Goal: Task Accomplishment & Management: Use online tool/utility

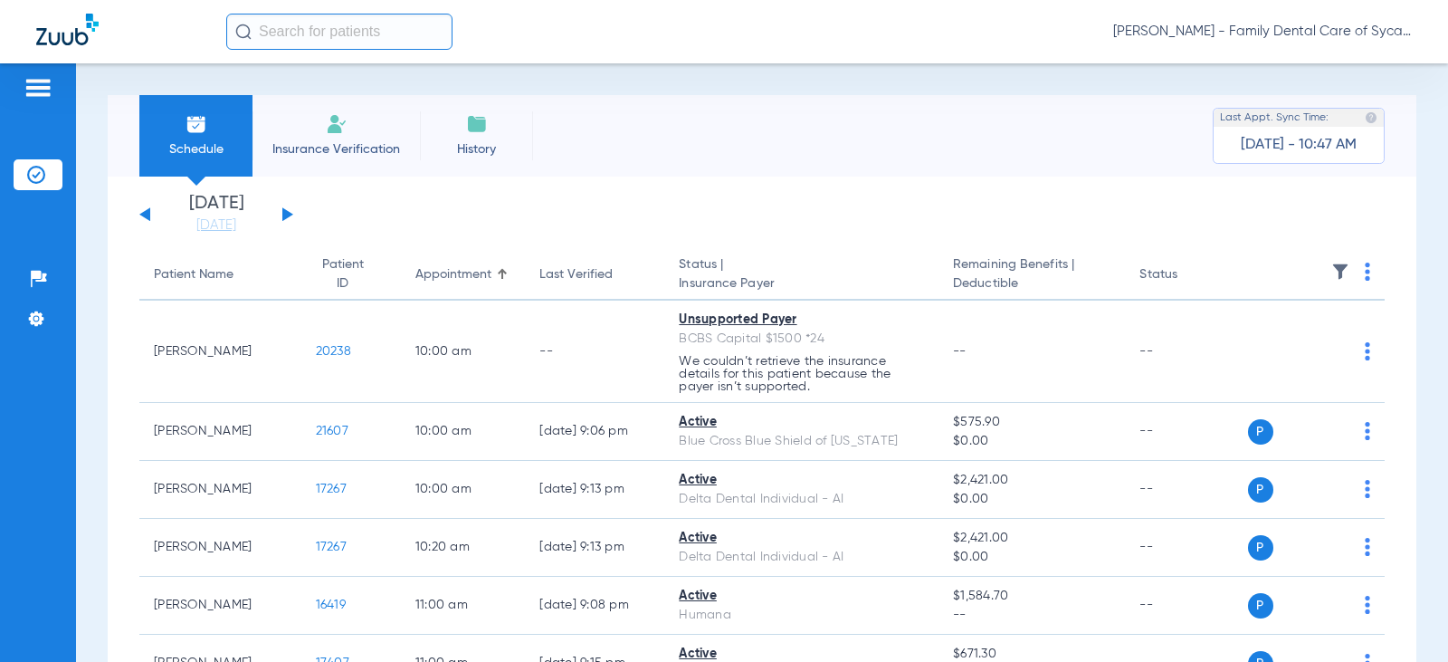
click at [344, 144] on span "Insurance Verification" at bounding box center [336, 149] width 140 height 18
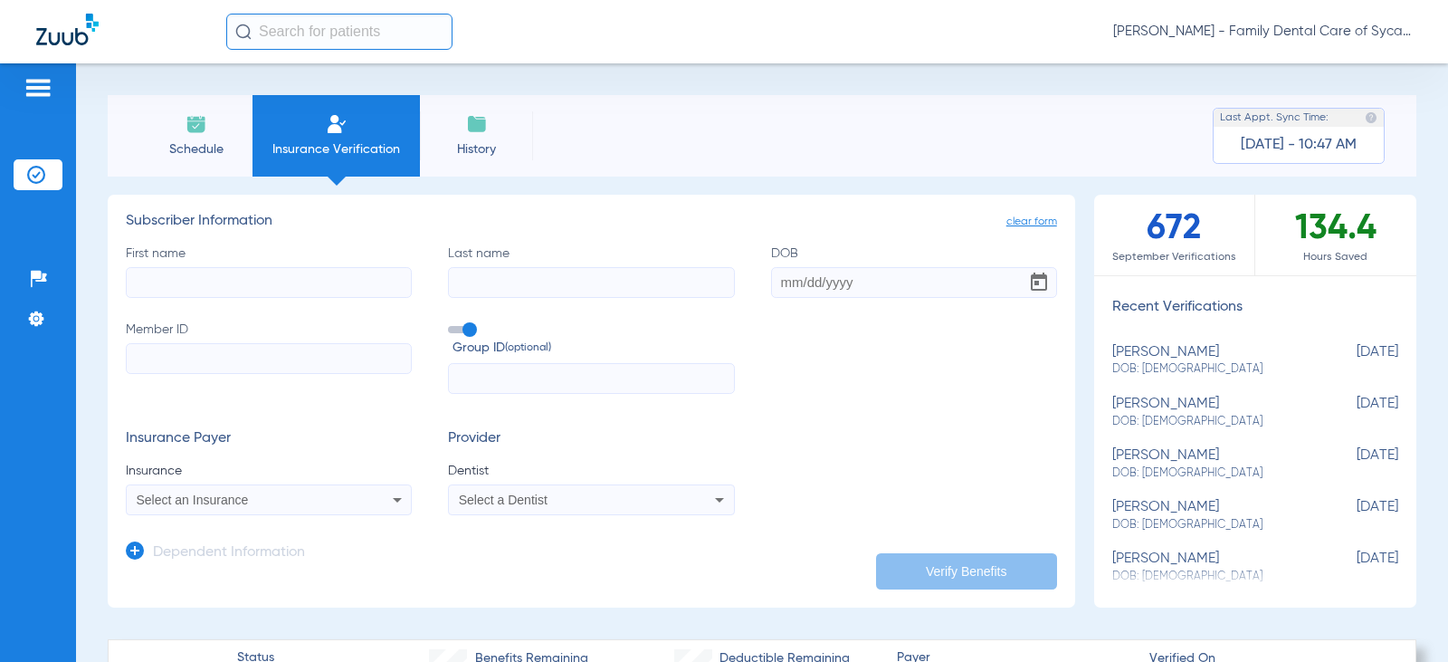
click at [157, 267] on input "First name" at bounding box center [269, 282] width 286 height 31
type input "[PERSON_NAME]"
type input "Greenfield"
click at [778, 282] on input "DOB" at bounding box center [914, 282] width 286 height 31
click at [814, 283] on input "02/17//1947" at bounding box center [914, 282] width 286 height 31
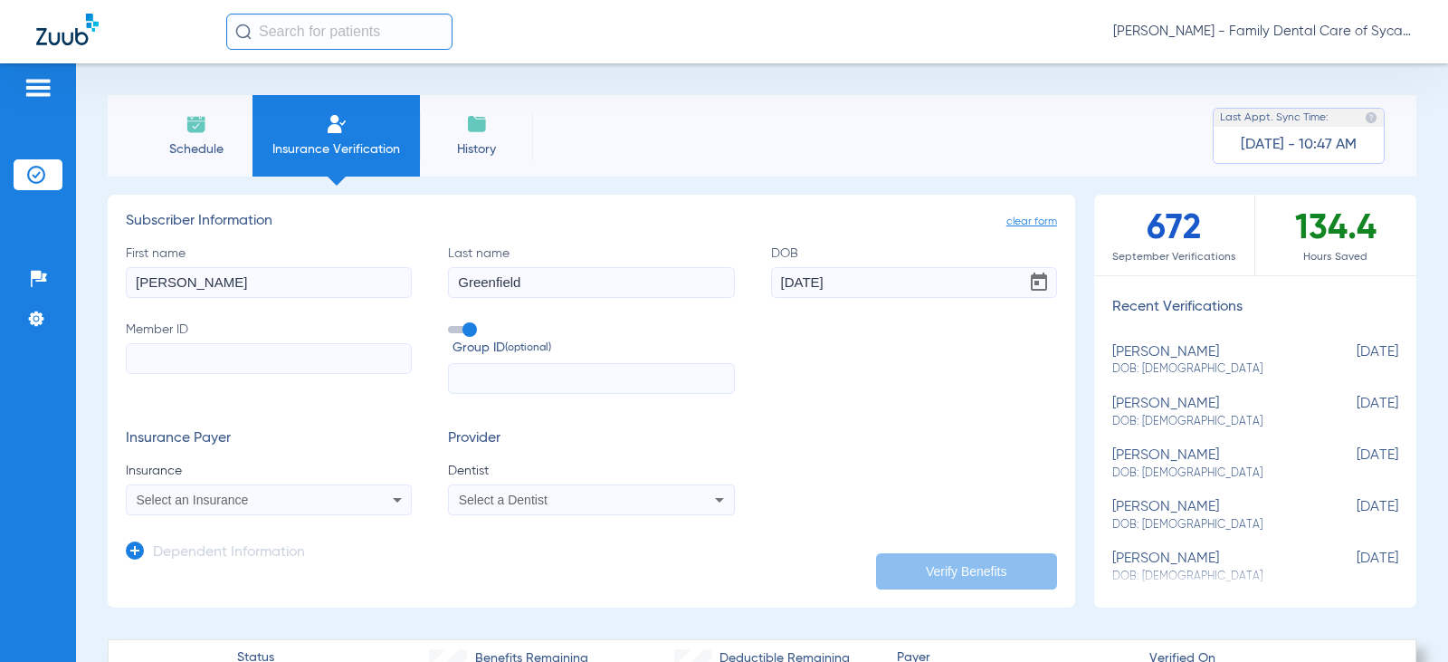
type input "[DATE]"
click at [168, 367] on input "Member ID" at bounding box center [269, 358] width 286 height 31
type input "08035897631"
click at [331, 513] on mat-select "Select an Insurance" at bounding box center [269, 499] width 286 height 31
click at [387, 500] on icon at bounding box center [398, 500] width 22 height 22
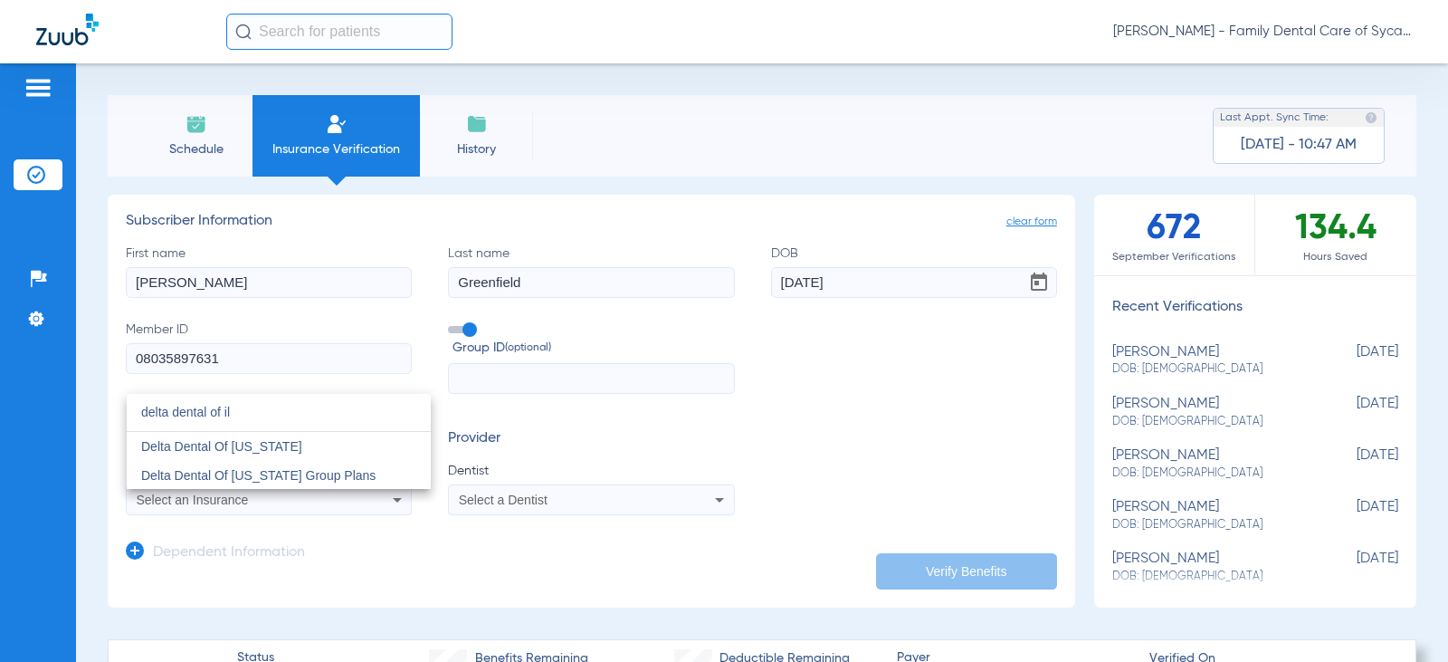
type input "delta dental of il"
click at [246, 445] on span "Delta Dental Of [US_STATE]" at bounding box center [221, 446] width 161 height 14
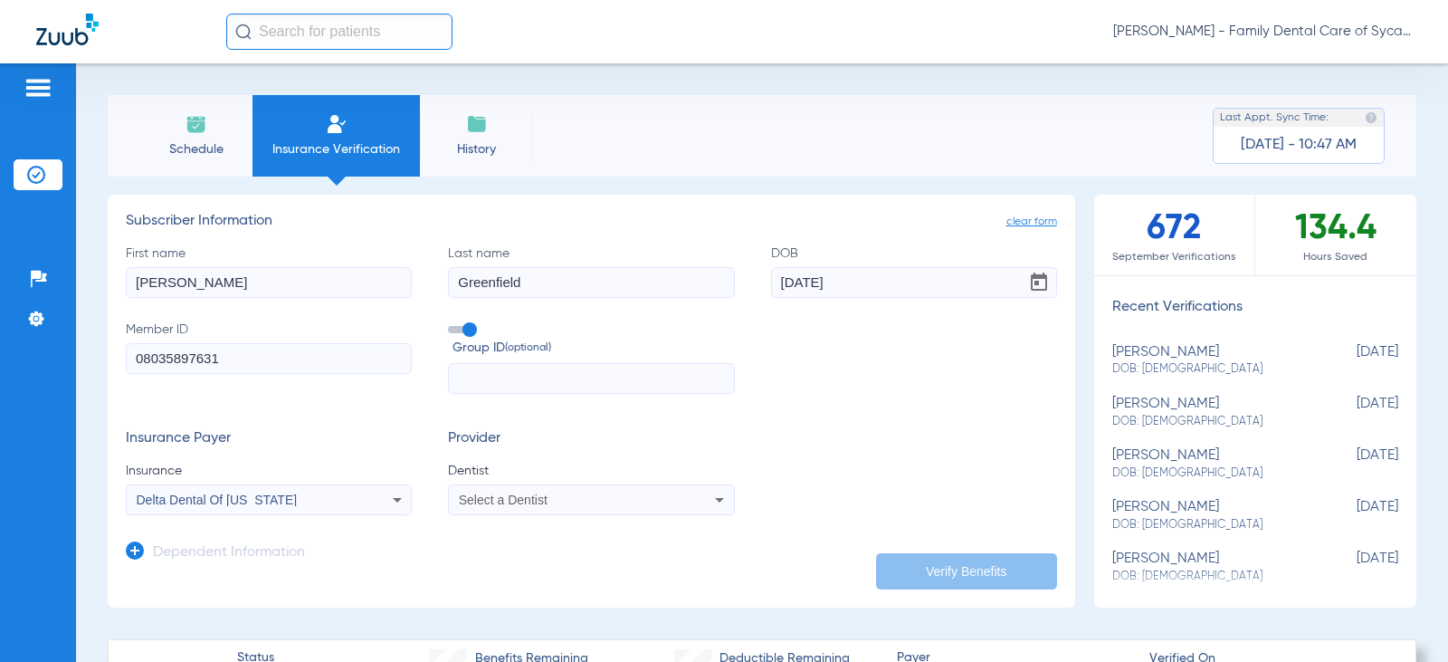
click at [472, 495] on span "Select a Dentist" at bounding box center [503, 499] width 89 height 14
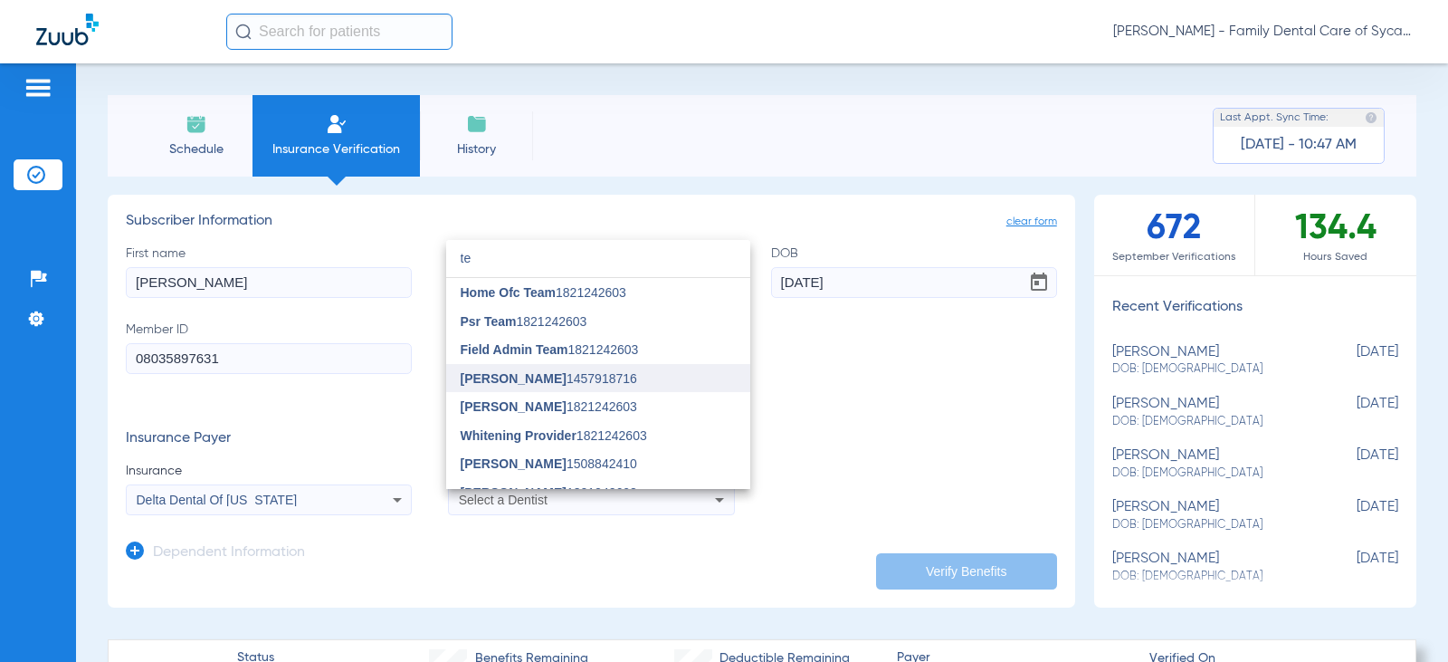
type input "te"
click at [487, 378] on span "[PERSON_NAME]" at bounding box center [514, 378] width 106 height 14
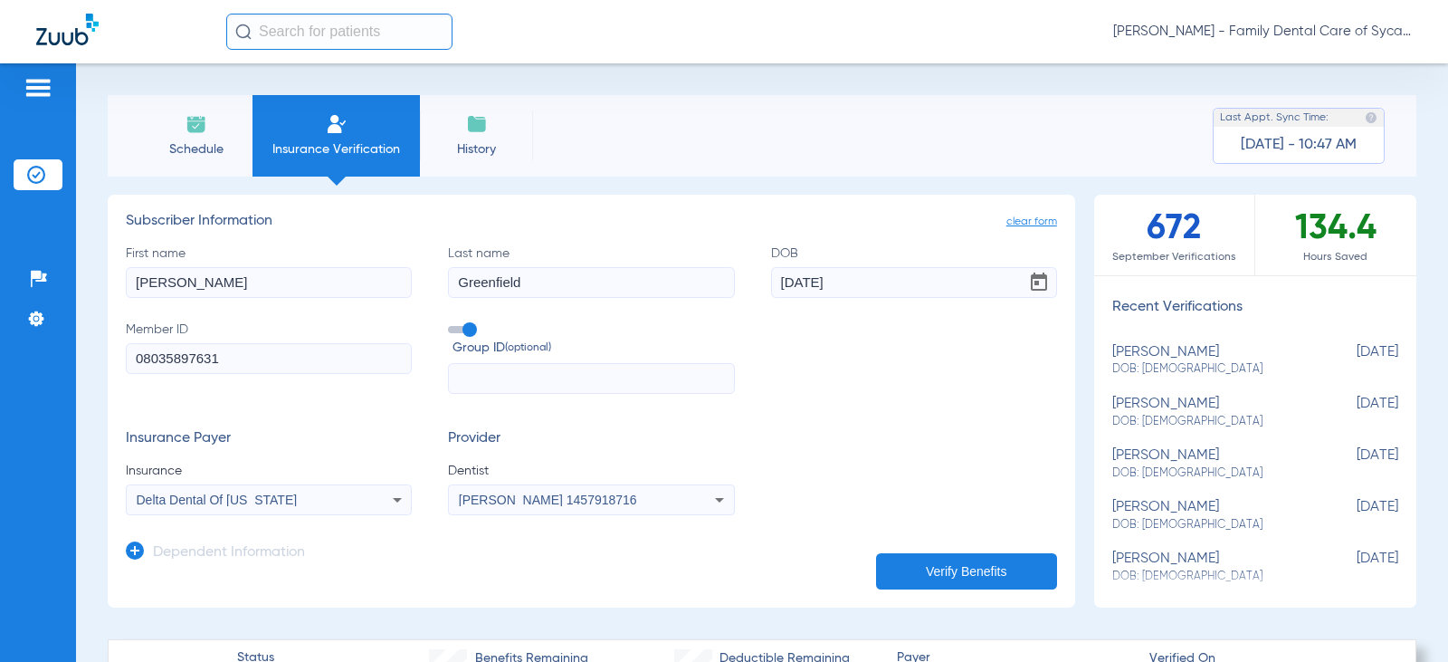
click at [925, 554] on button "Verify Benefits" at bounding box center [966, 571] width 181 height 36
click at [162, 133] on li "Schedule" at bounding box center [195, 135] width 113 height 81
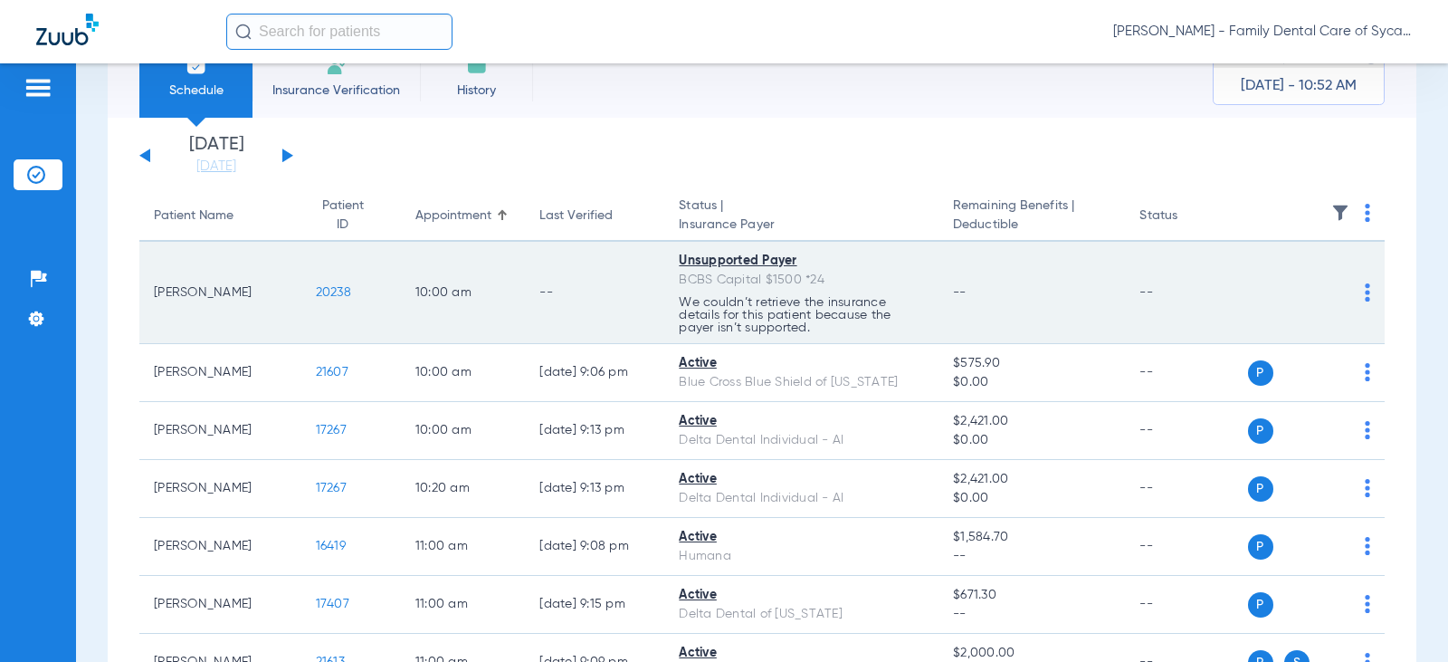
scroll to position [91, 0]
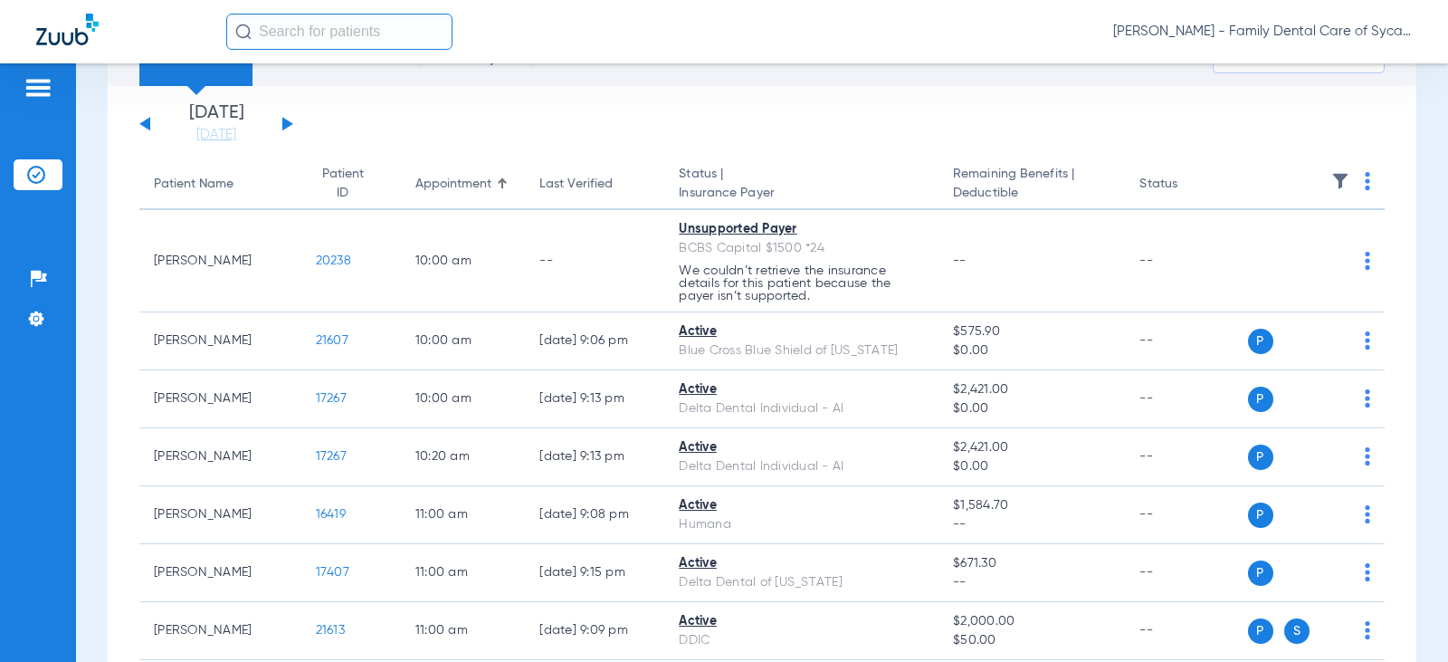
click at [287, 127] on button at bounding box center [287, 124] width 11 height 14
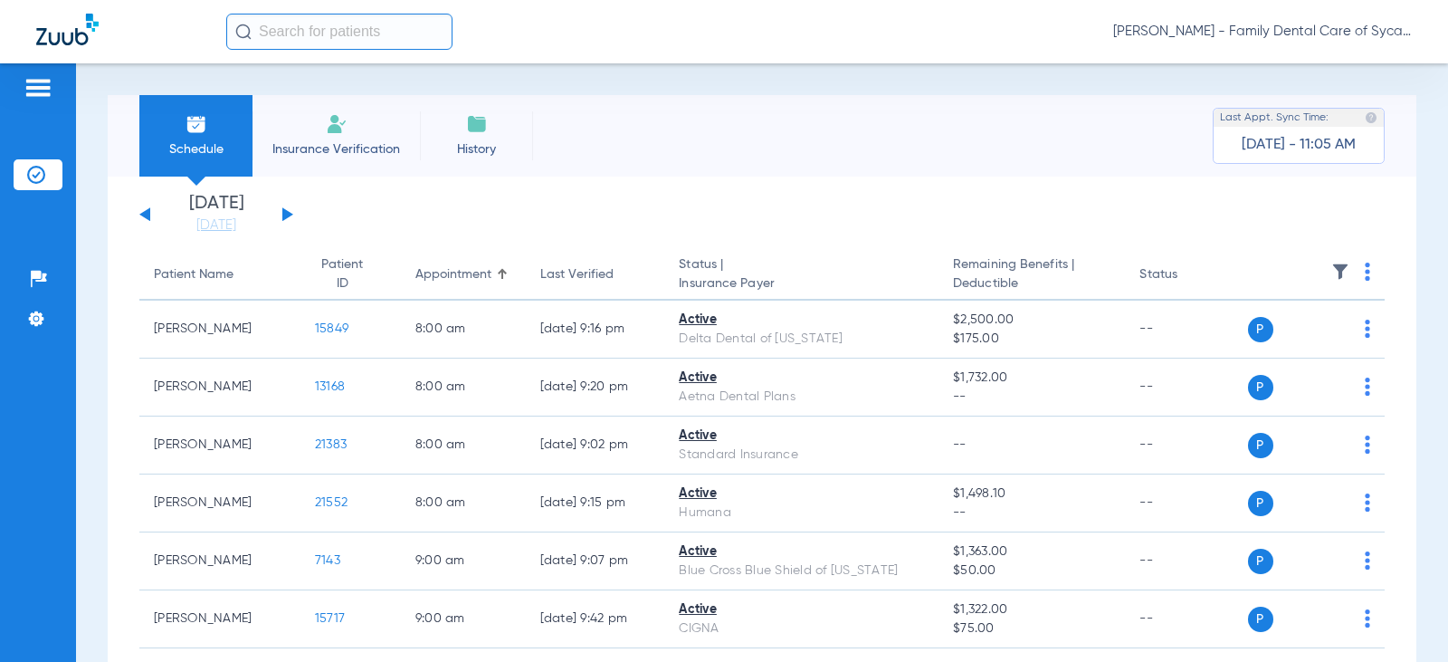
click at [363, 137] on li "Insurance Verification" at bounding box center [336, 135] width 167 height 81
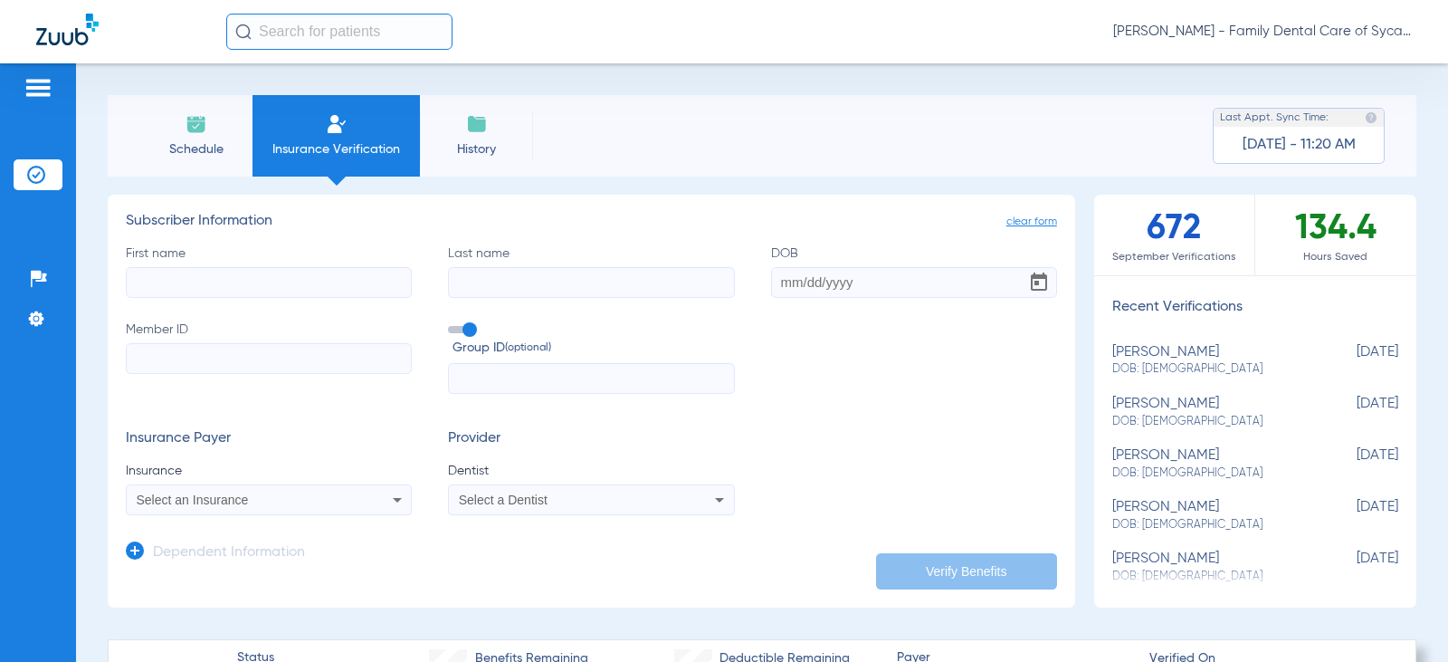
click at [186, 138] on li "Schedule" at bounding box center [195, 135] width 113 height 81
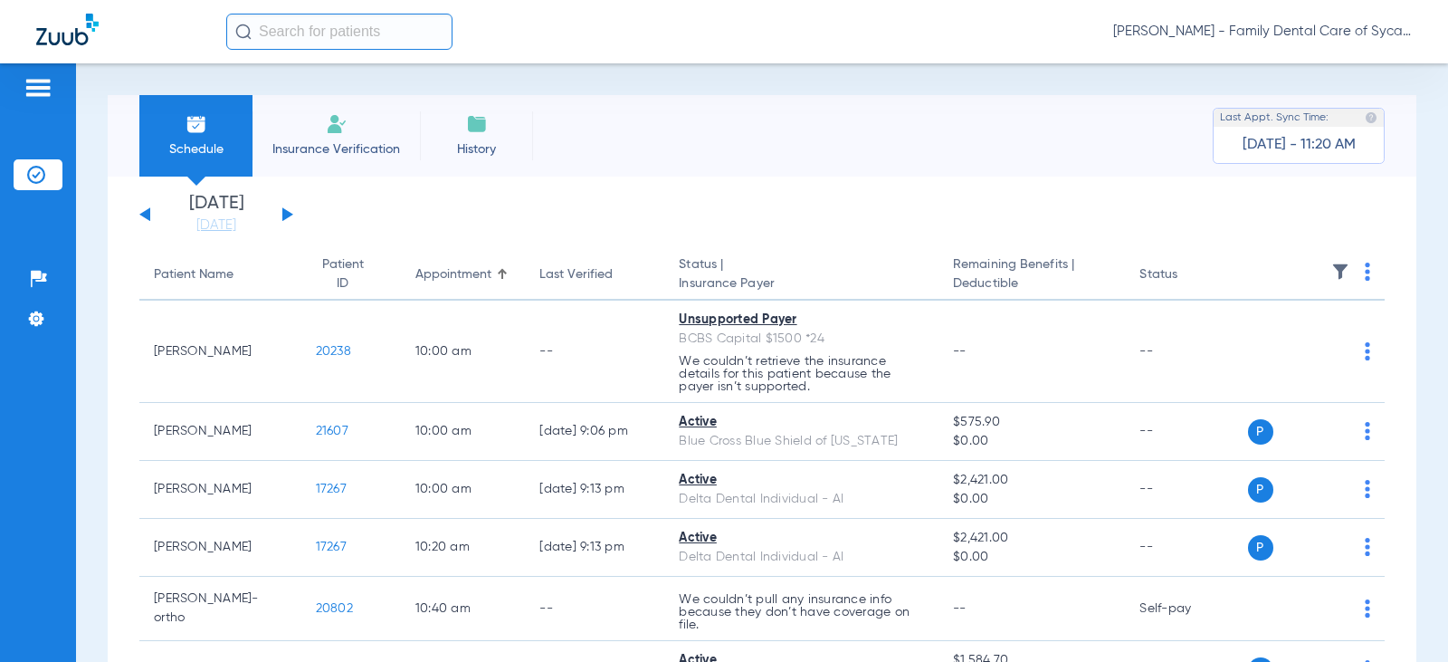
click at [289, 219] on div "[DATE] [DATE] [DATE] [DATE] [DATE] [DATE] [DATE] [DATE] [DATE] [DATE] [DATE] [D…" at bounding box center [216, 215] width 154 height 40
click at [286, 214] on button at bounding box center [287, 214] width 11 height 14
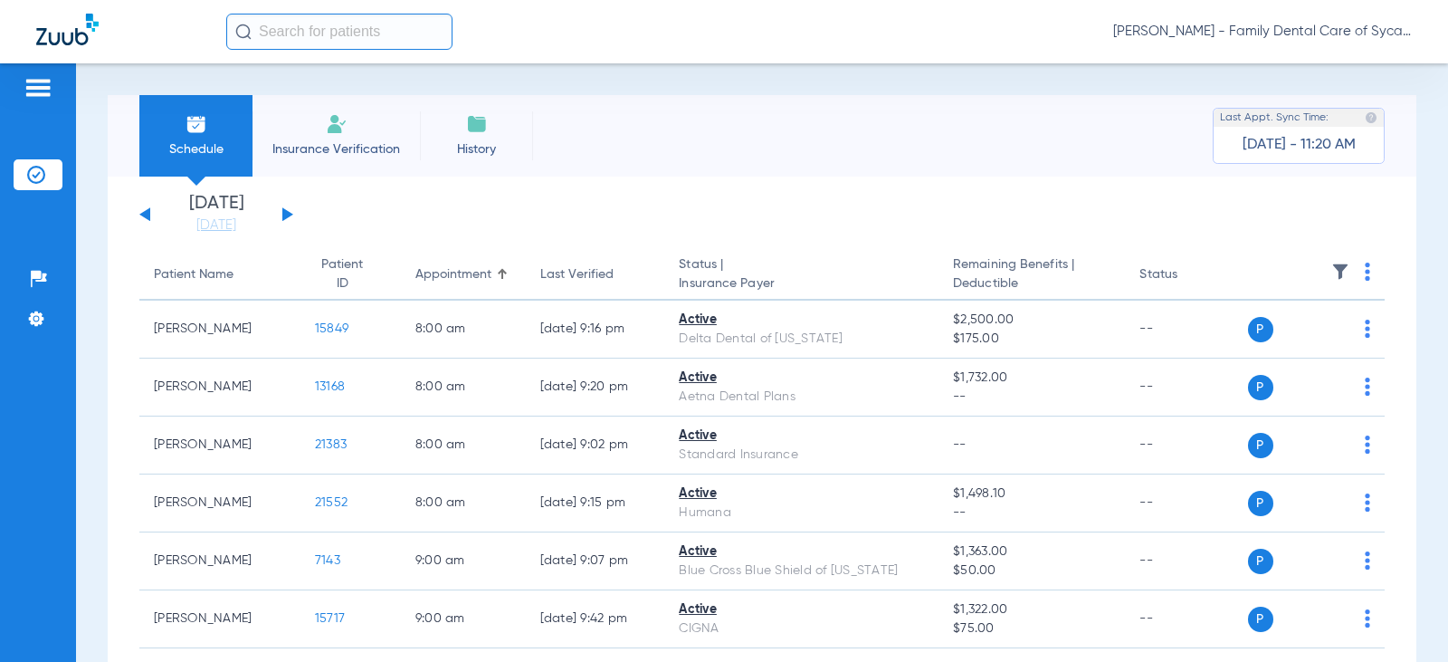
click at [387, 138] on li "Insurance Verification" at bounding box center [336, 135] width 167 height 81
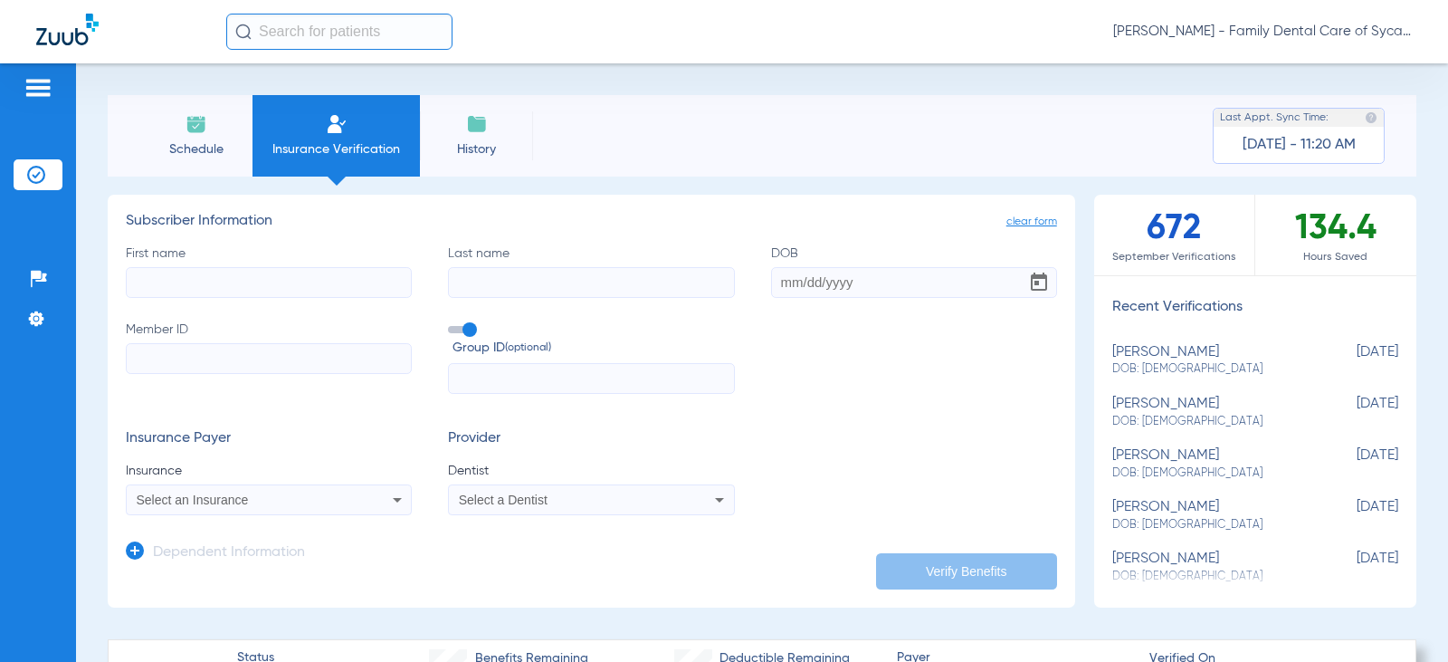
click at [248, 287] on input "First name" at bounding box center [269, 282] width 286 height 31
type input "[PERSON_NAME]"
type input "c"
type input "[PERSON_NAME]"
click at [781, 282] on input "DOB" at bounding box center [914, 282] width 286 height 31
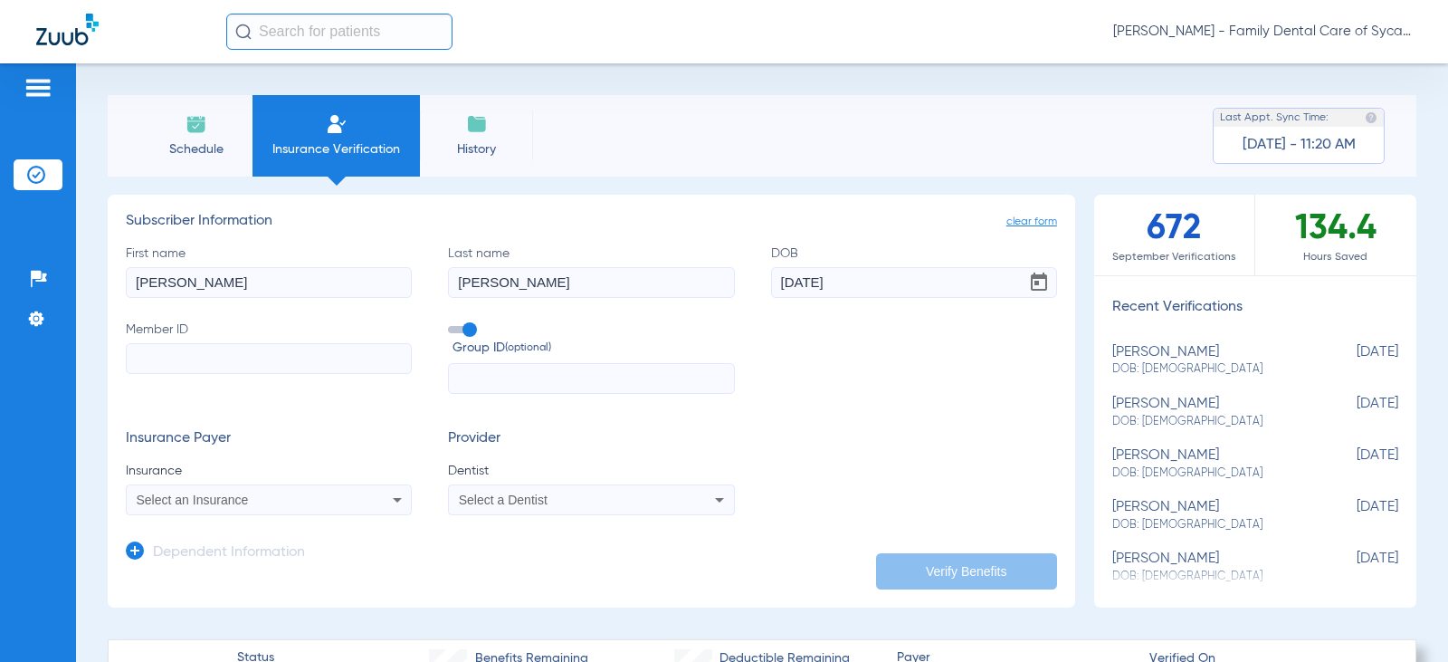
type input "[DATE]"
click at [243, 372] on input "Member ID" at bounding box center [269, 358] width 286 height 31
type input "101508526200"
click at [190, 509] on div "Select an Insurance" at bounding box center [269, 500] width 284 height 22
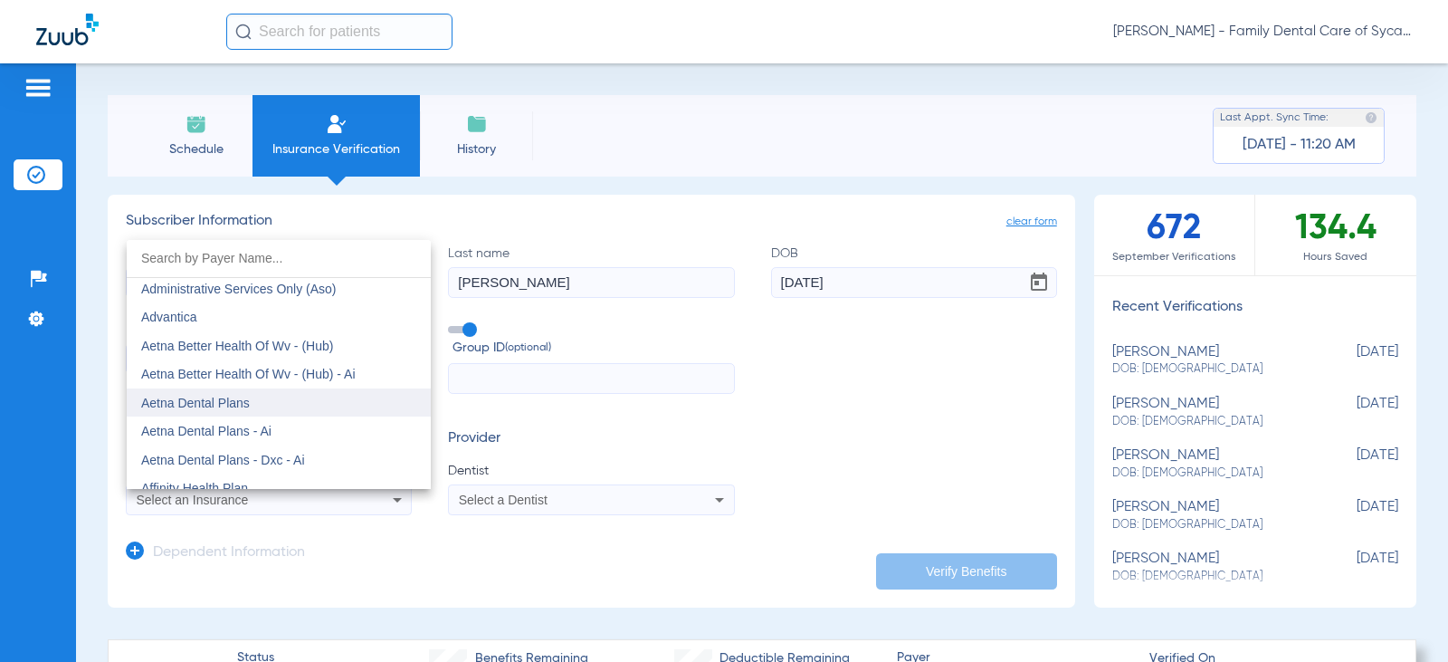
scroll to position [91, 0]
click at [239, 405] on span "Aetna Dental Plans" at bounding box center [195, 402] width 109 height 14
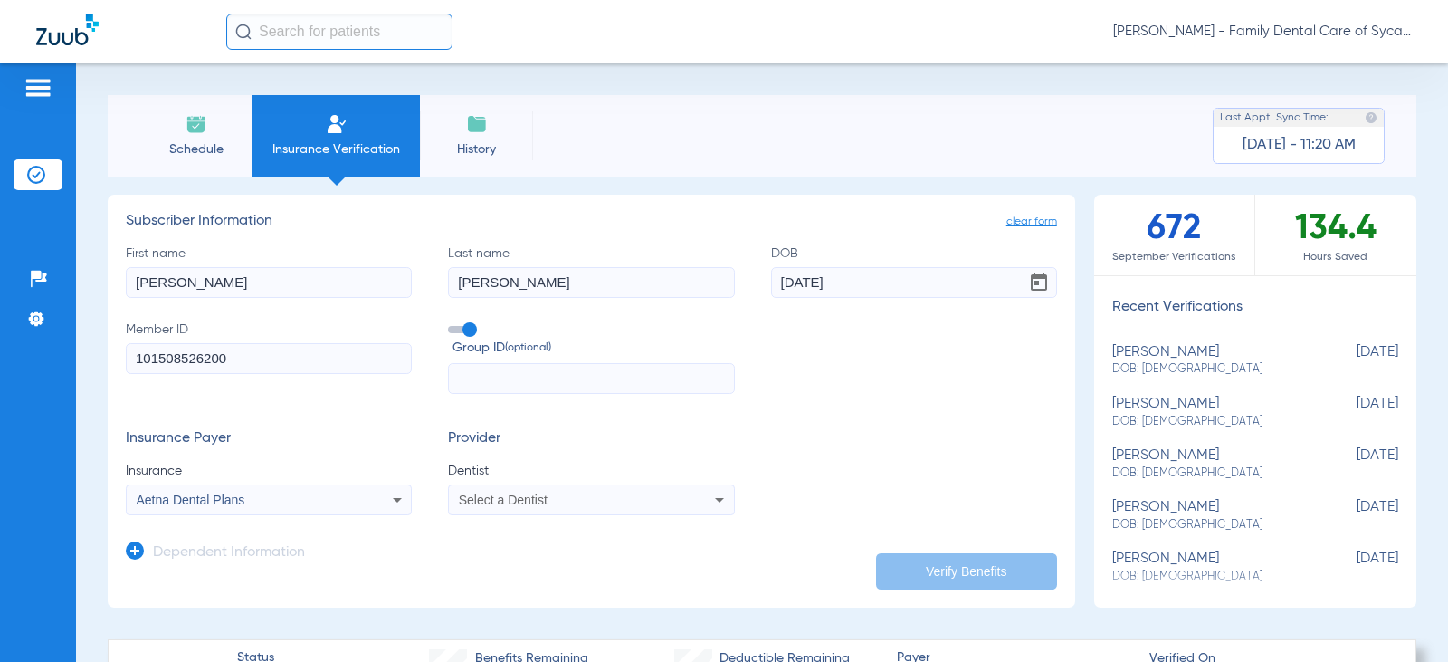
click at [495, 499] on span "Select a Dentist" at bounding box center [503, 499] width 89 height 14
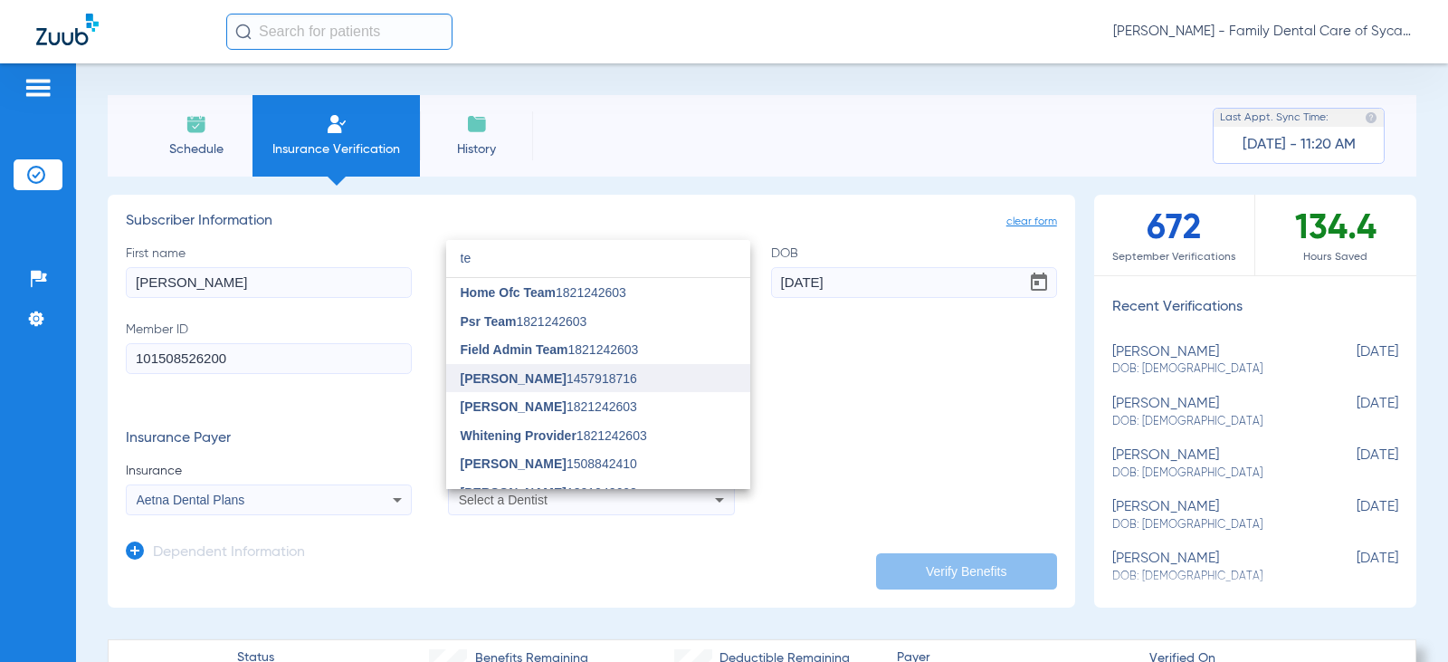
type input "te"
click at [509, 378] on span "[PERSON_NAME]" at bounding box center [514, 378] width 106 height 14
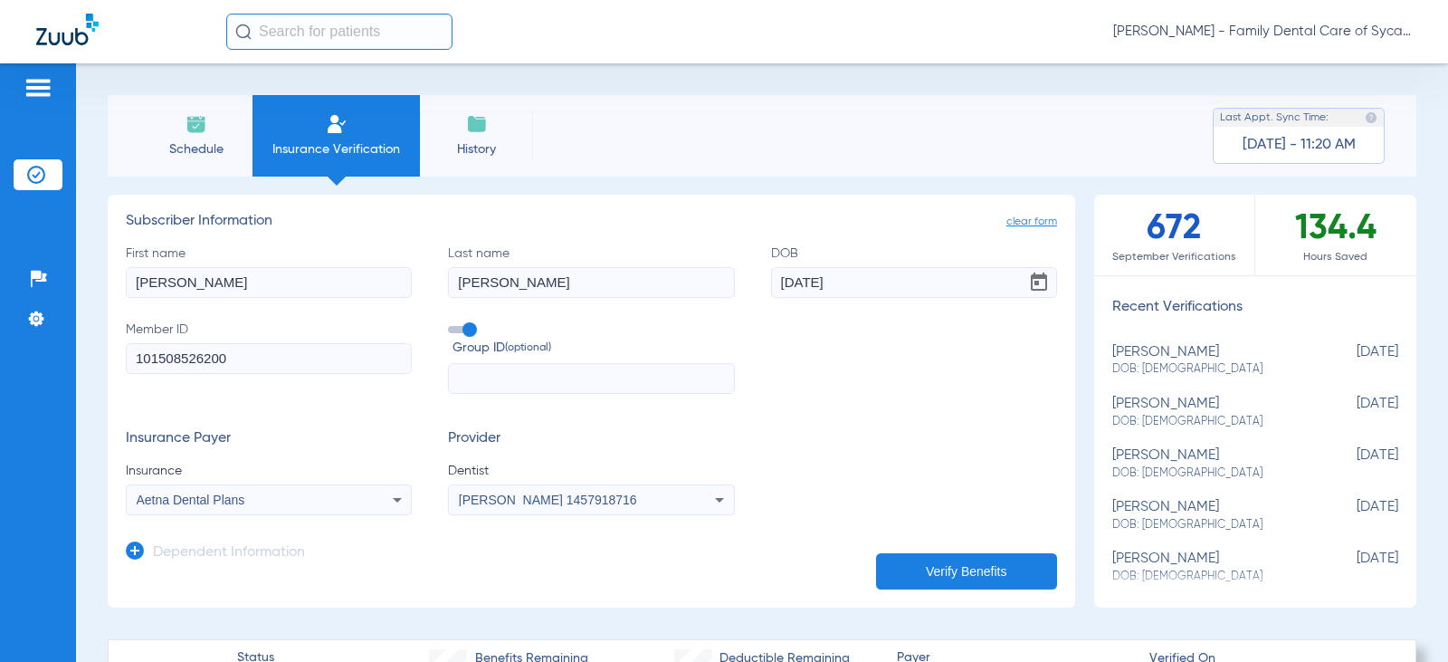
click at [913, 556] on button "Verify Benefits" at bounding box center [966, 571] width 181 height 36
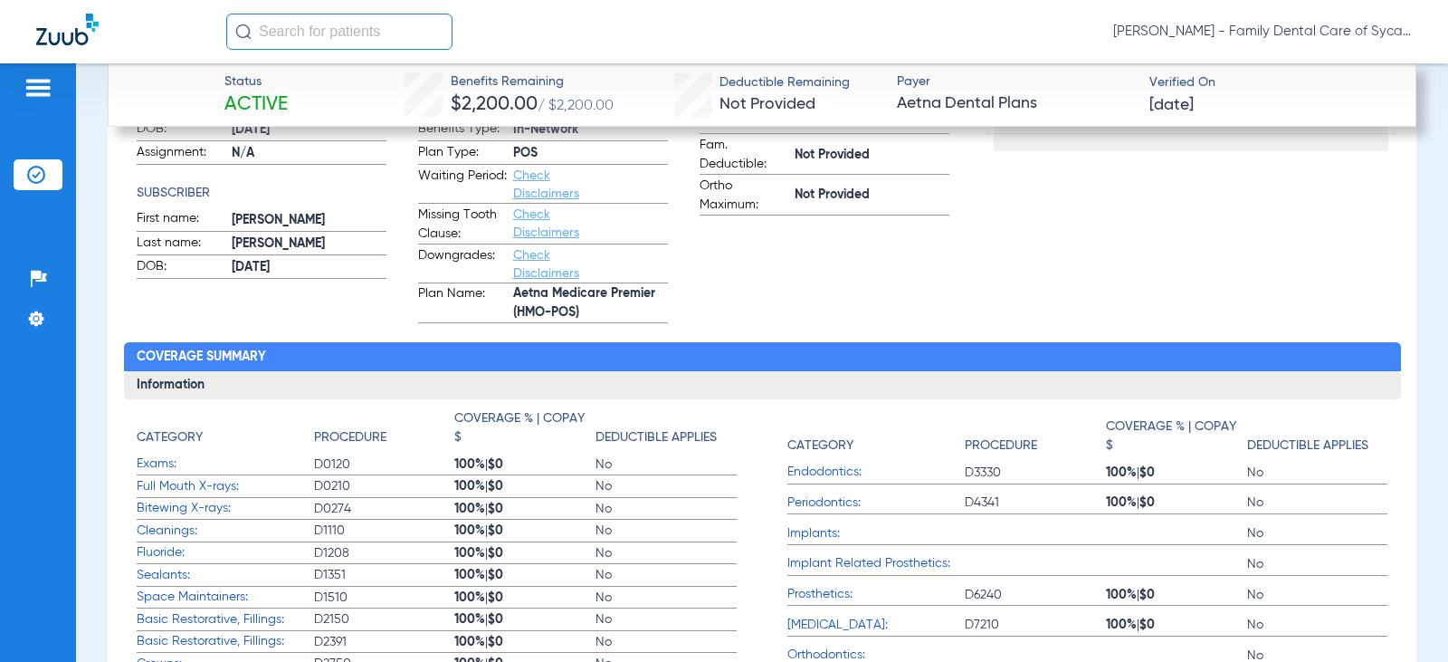
scroll to position [634, 0]
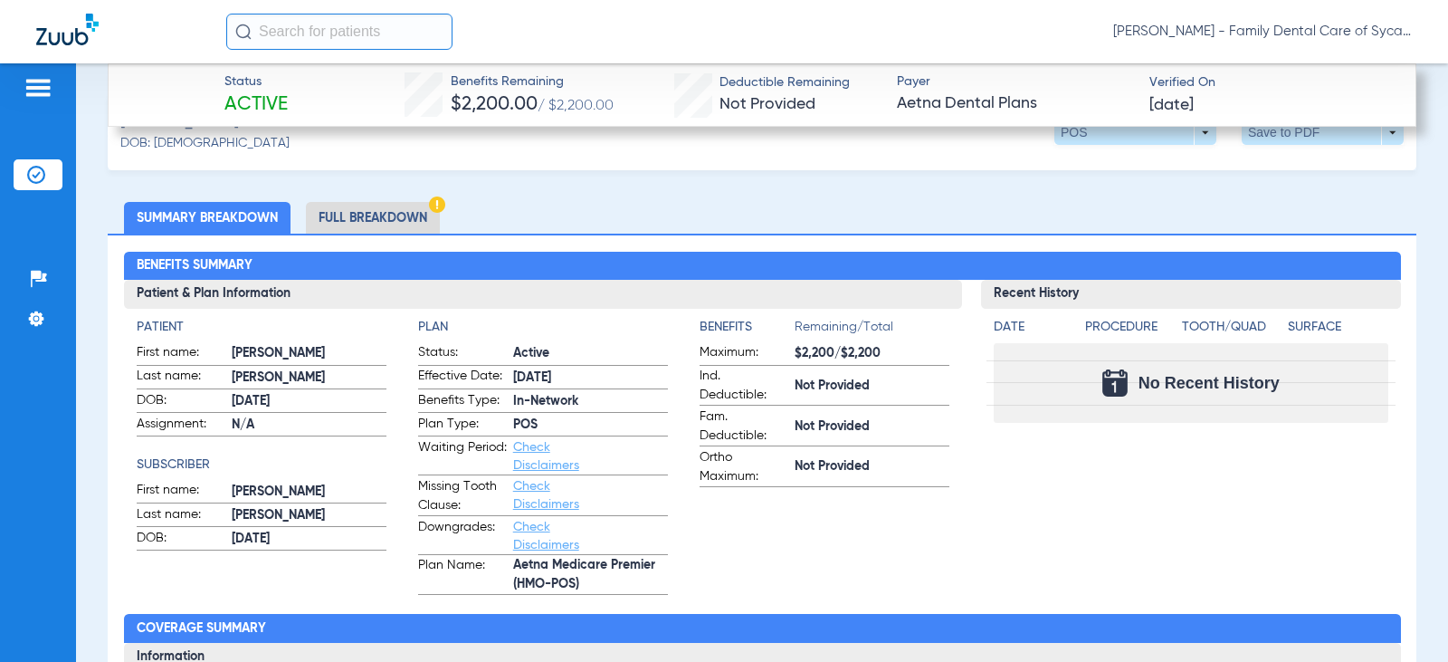
click at [363, 215] on li "Full Breakdown" at bounding box center [373, 218] width 134 height 32
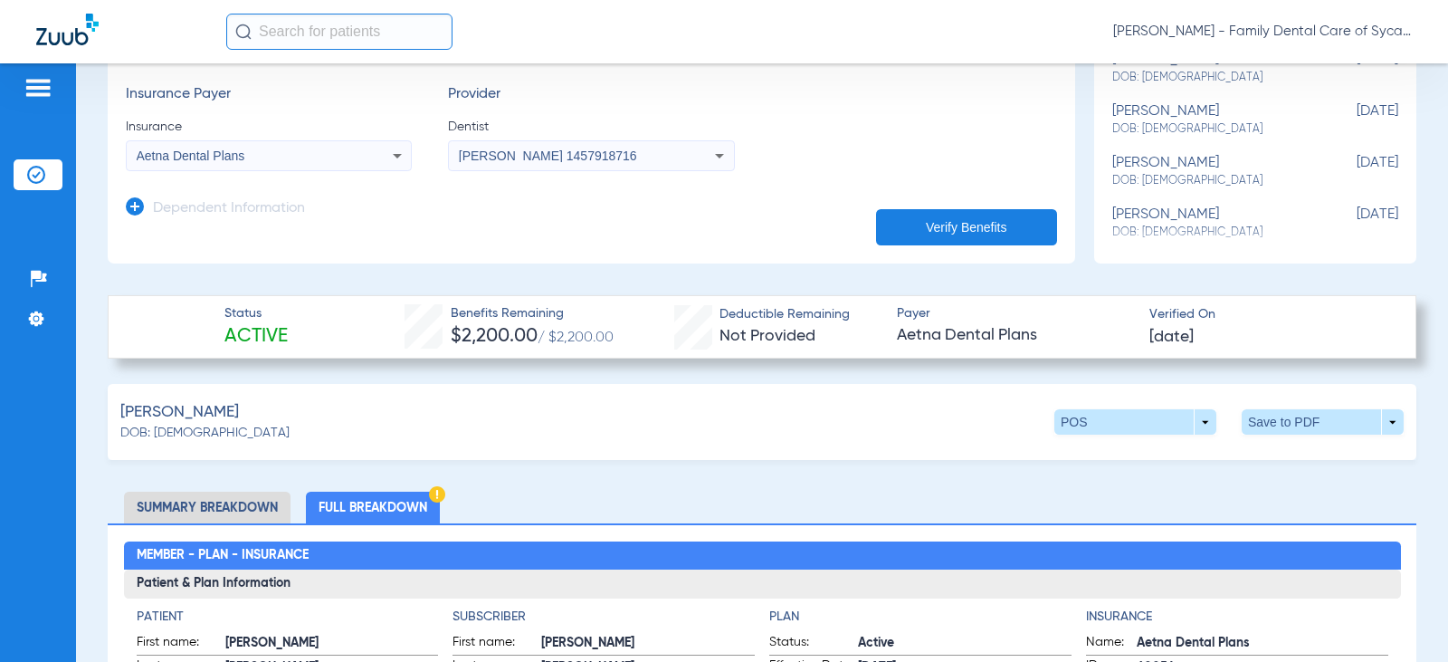
scroll to position [362, 0]
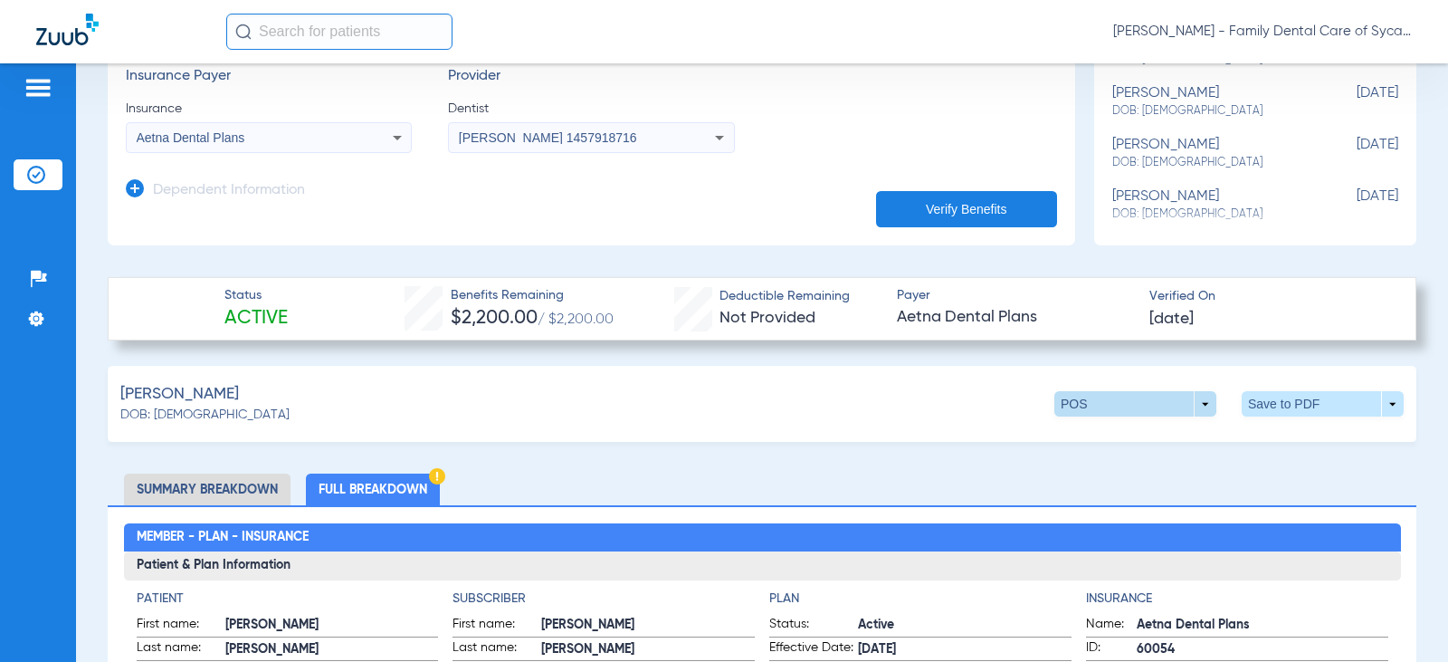
click at [1197, 402] on span at bounding box center [1136, 403] width 162 height 25
click at [1197, 402] on div at bounding box center [724, 331] width 1448 height 662
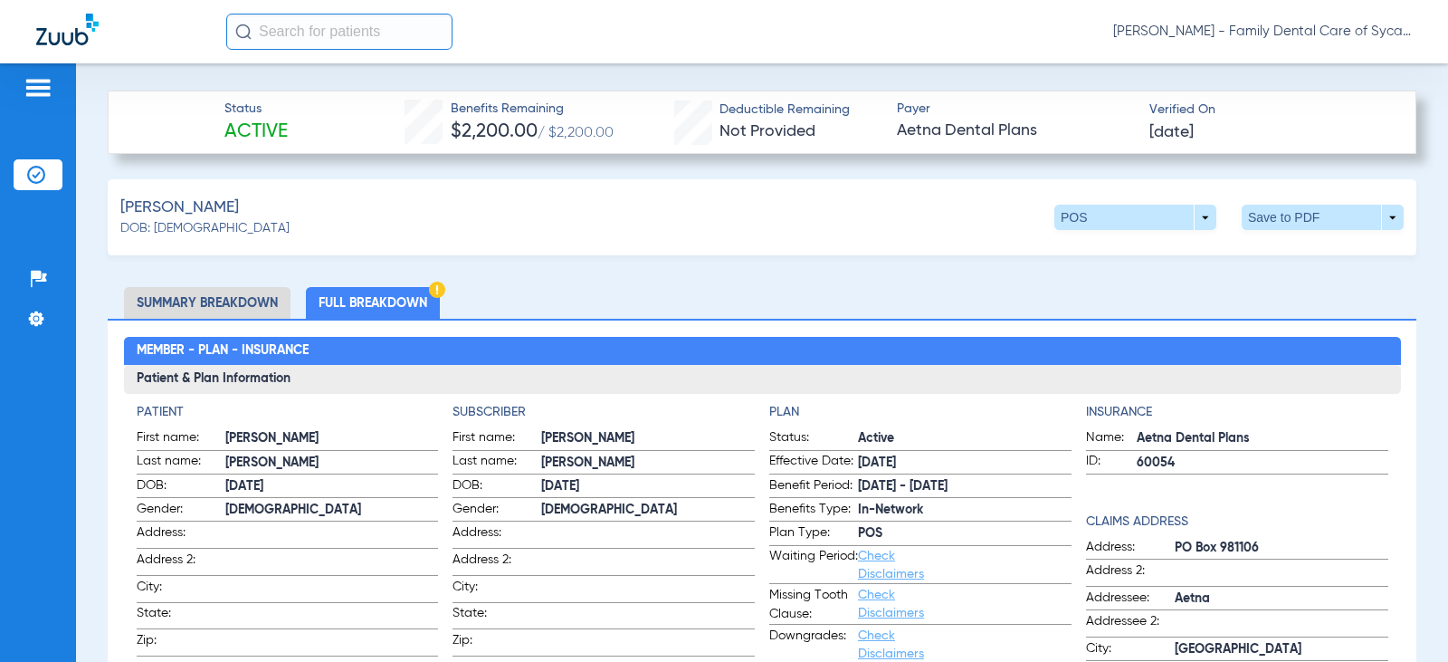
scroll to position [509, 0]
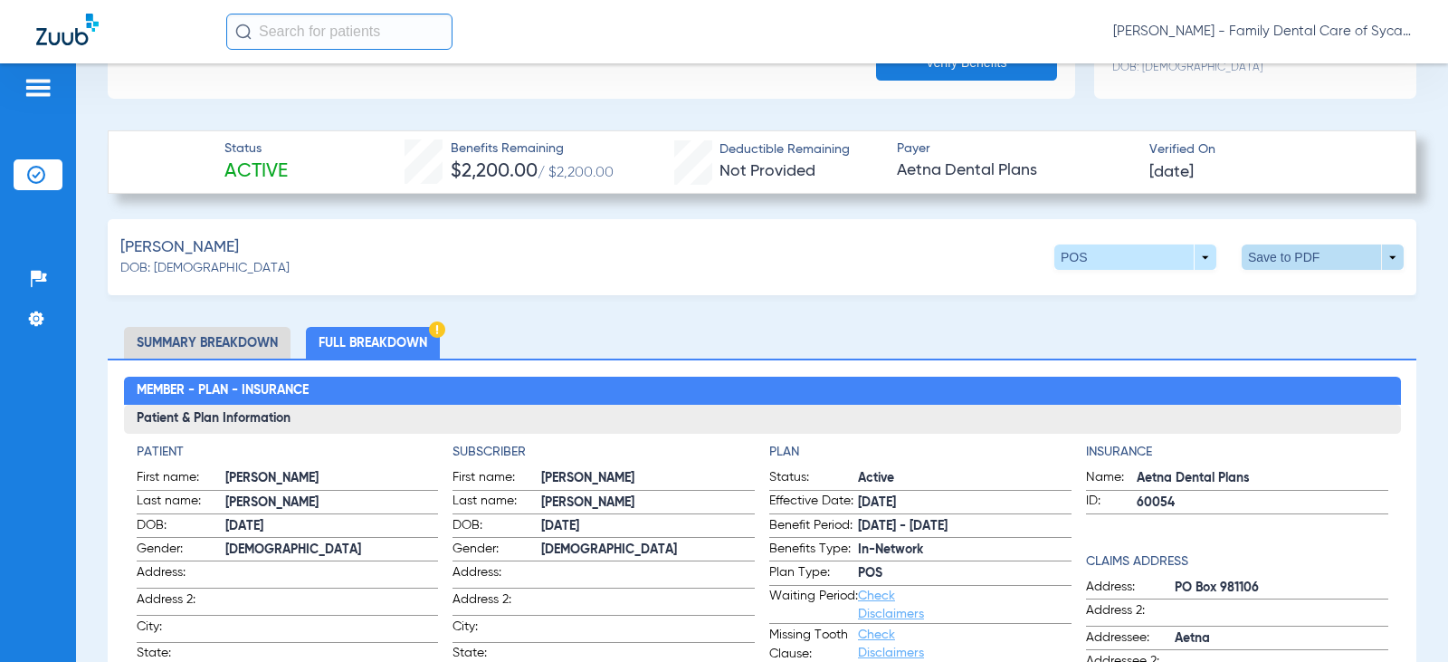
click at [1262, 244] on span at bounding box center [1323, 256] width 162 height 25
click at [1173, 291] on span "Save to PDF" at bounding box center [1174, 291] width 72 height 13
